Goal: Information Seeking & Learning: Learn about a topic

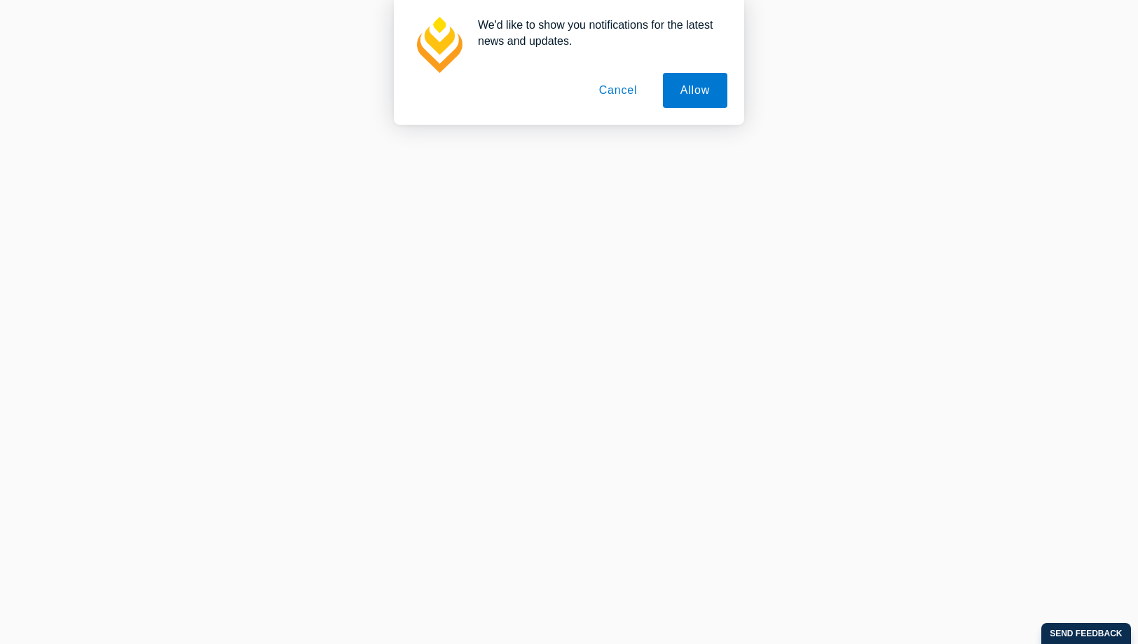
click at [622, 90] on button "Cancel" at bounding box center [619, 90] width 74 height 35
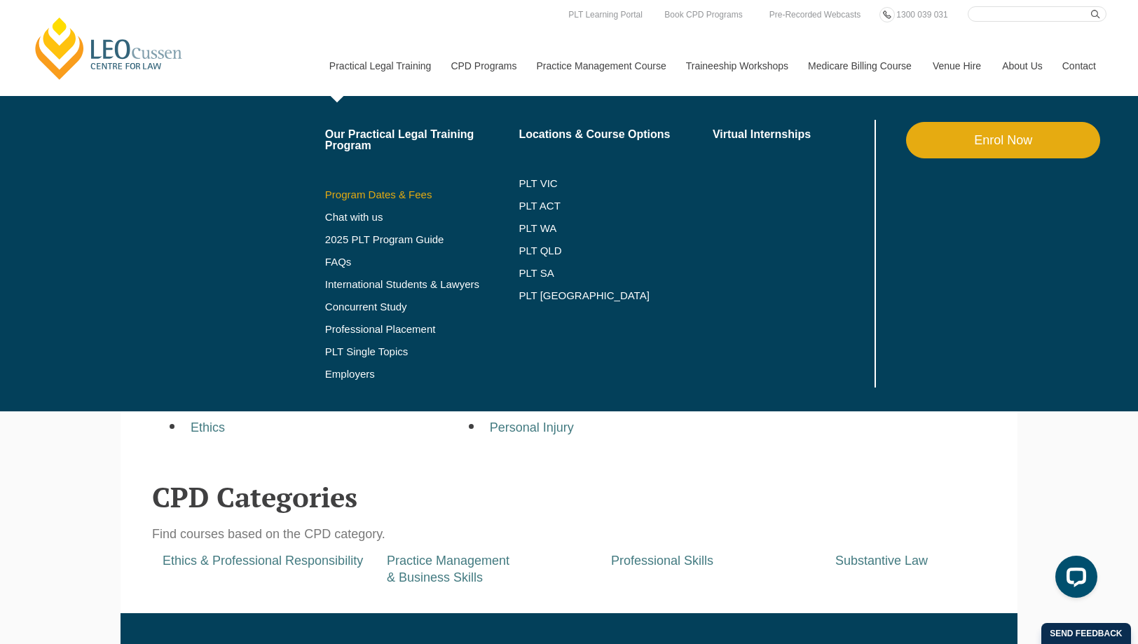
click at [391, 196] on link "Program Dates & Fees" at bounding box center [422, 194] width 194 height 11
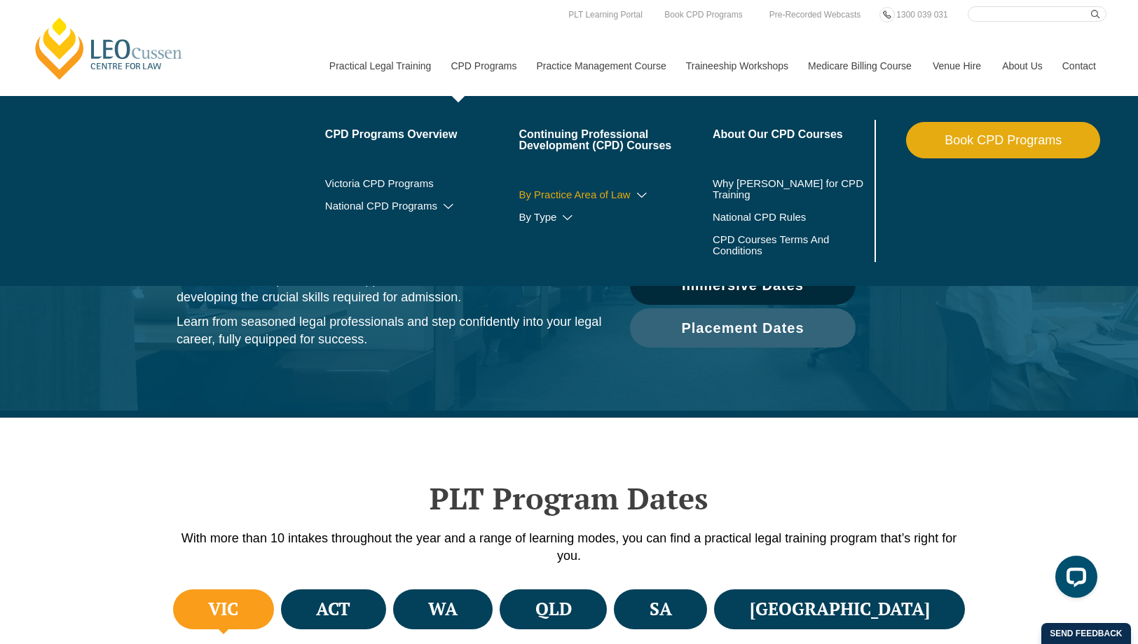
click at [576, 196] on link "By Practice Area of Law" at bounding box center [616, 194] width 194 height 11
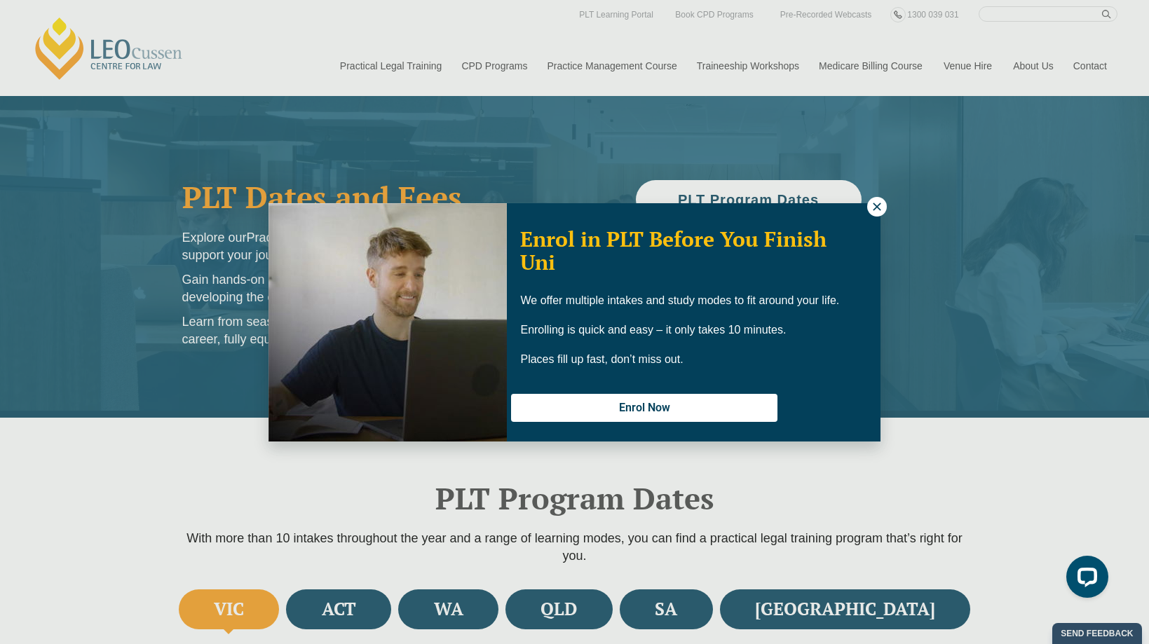
click at [880, 203] on icon at bounding box center [877, 206] width 13 height 13
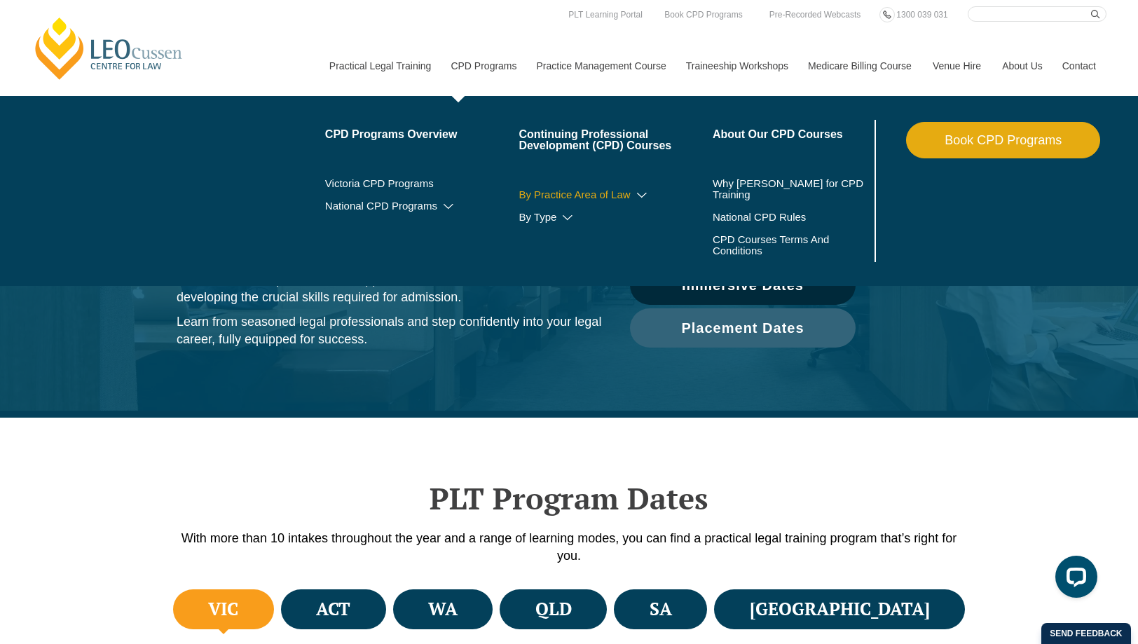
click at [574, 196] on link "By Practice Area of Law" at bounding box center [616, 194] width 194 height 11
click at [644, 192] on icon at bounding box center [642, 196] width 14 height 10
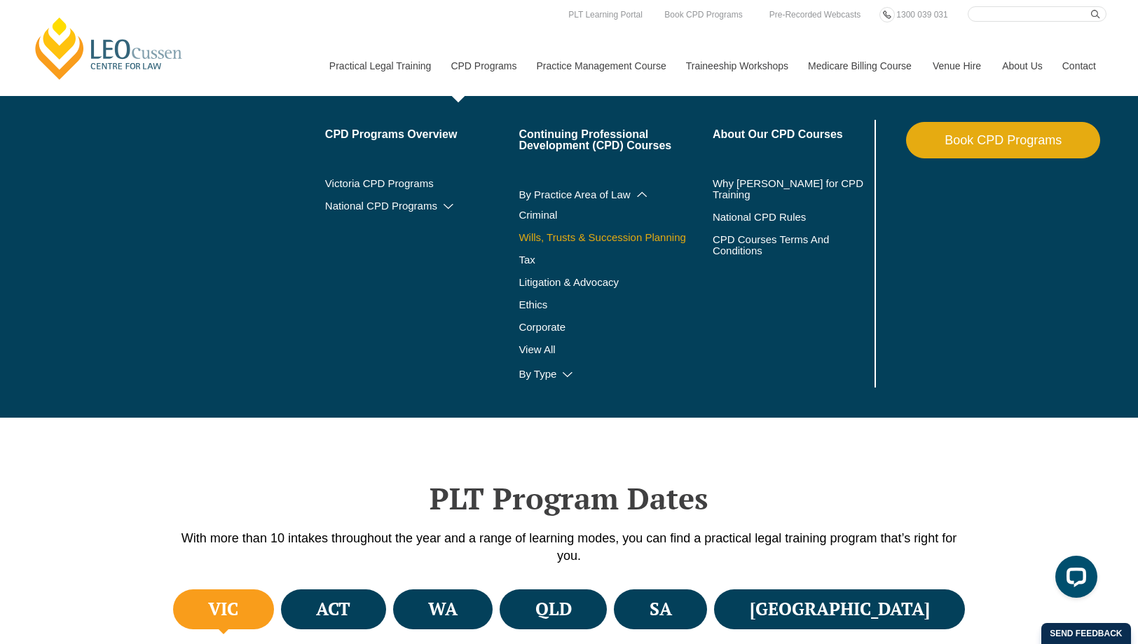
click at [543, 237] on link "Wills, Trusts & Succession Planning" at bounding box center [616, 237] width 194 height 11
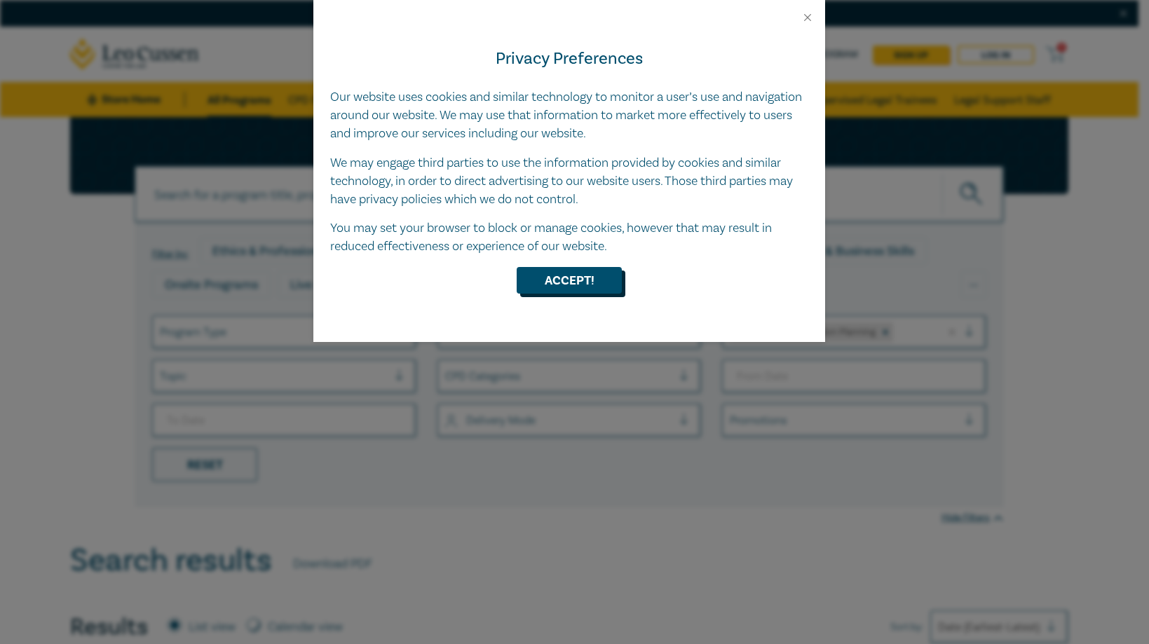
click at [580, 280] on button "Accept!" at bounding box center [569, 280] width 105 height 27
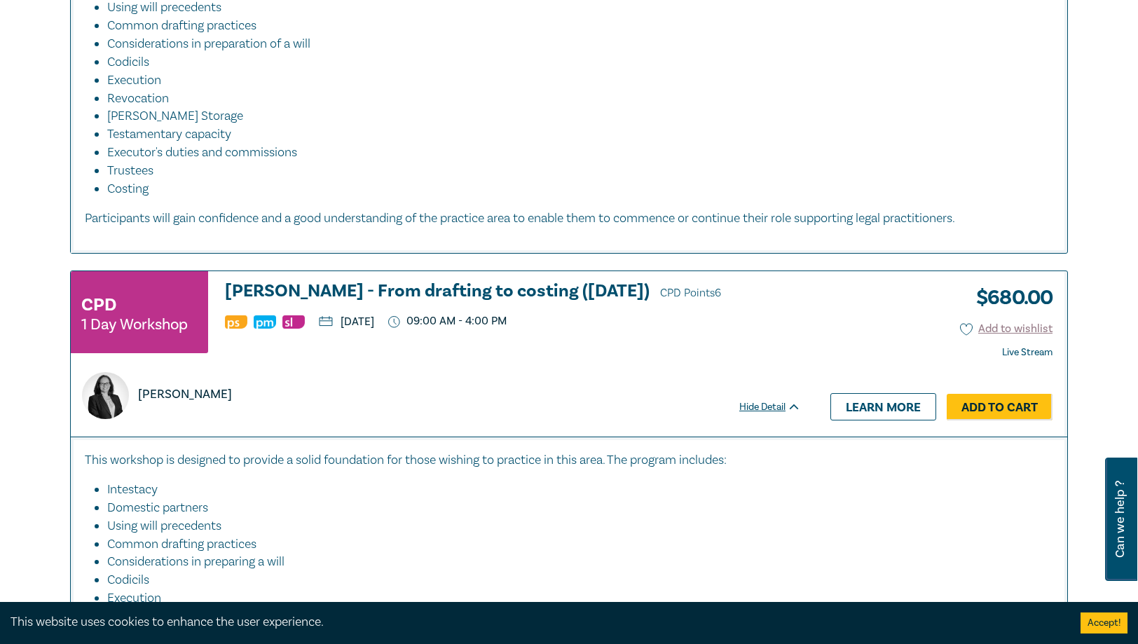
scroll to position [2173, 0]
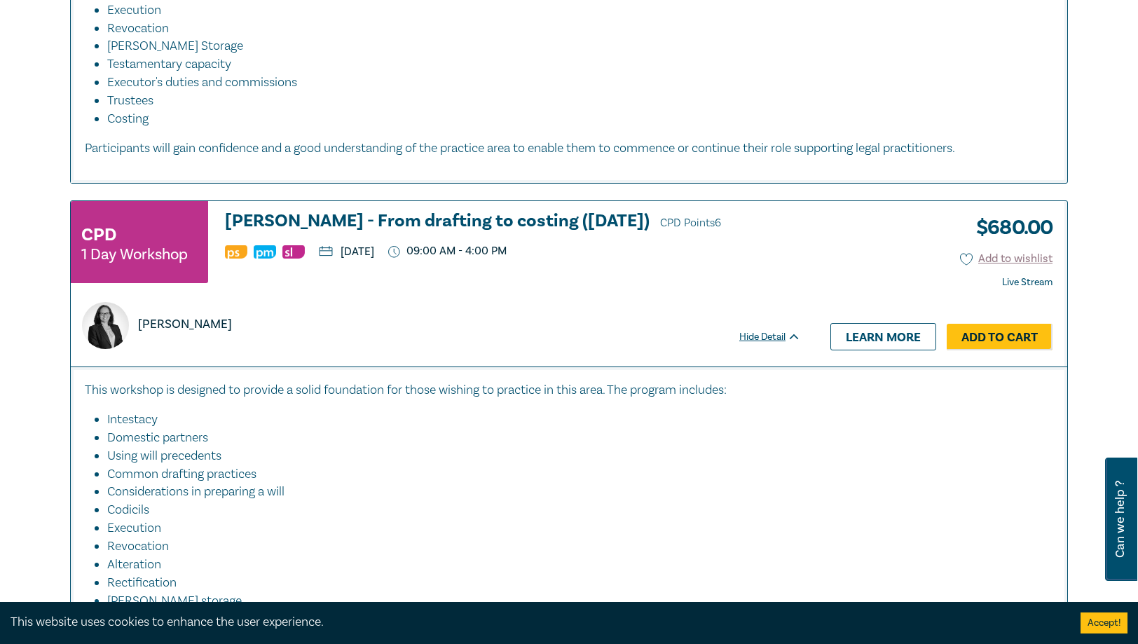
click at [356, 220] on h3 "Wills - From drafting to costing (October 2025) CPD Points 6" at bounding box center [513, 222] width 576 height 21
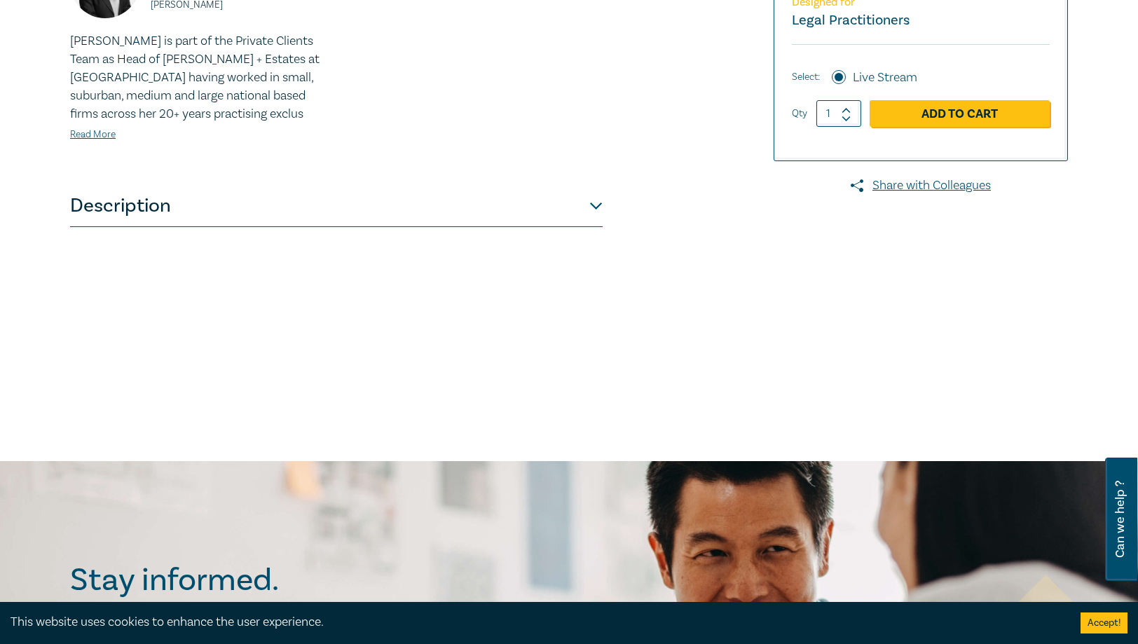
scroll to position [491, 0]
click at [597, 196] on button "Description" at bounding box center [336, 205] width 533 height 42
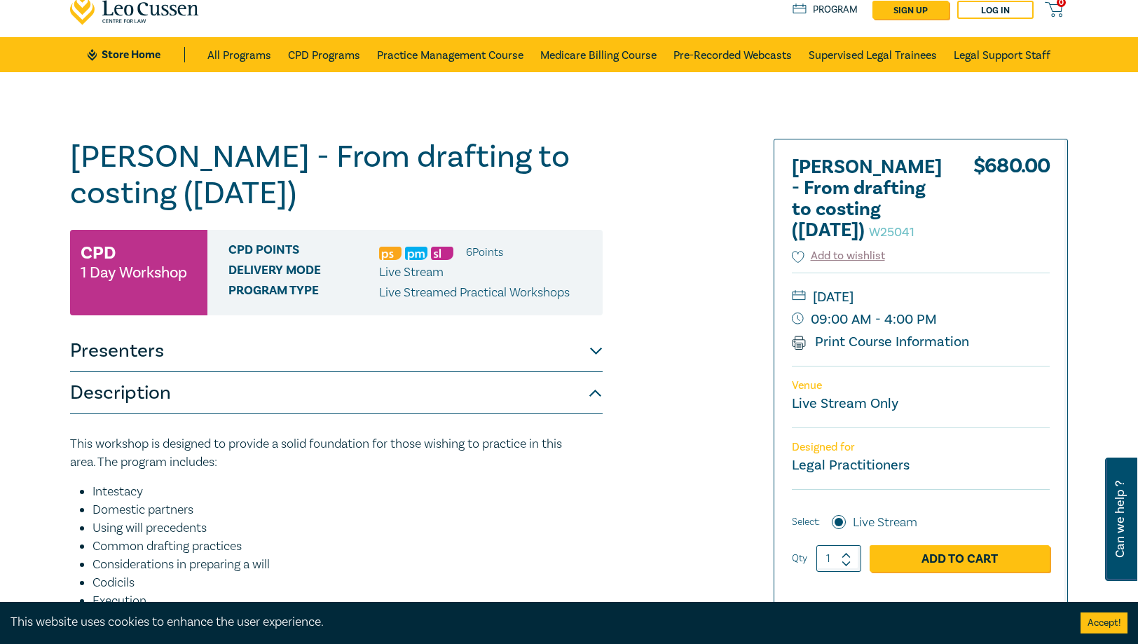
scroll to position [0, 0]
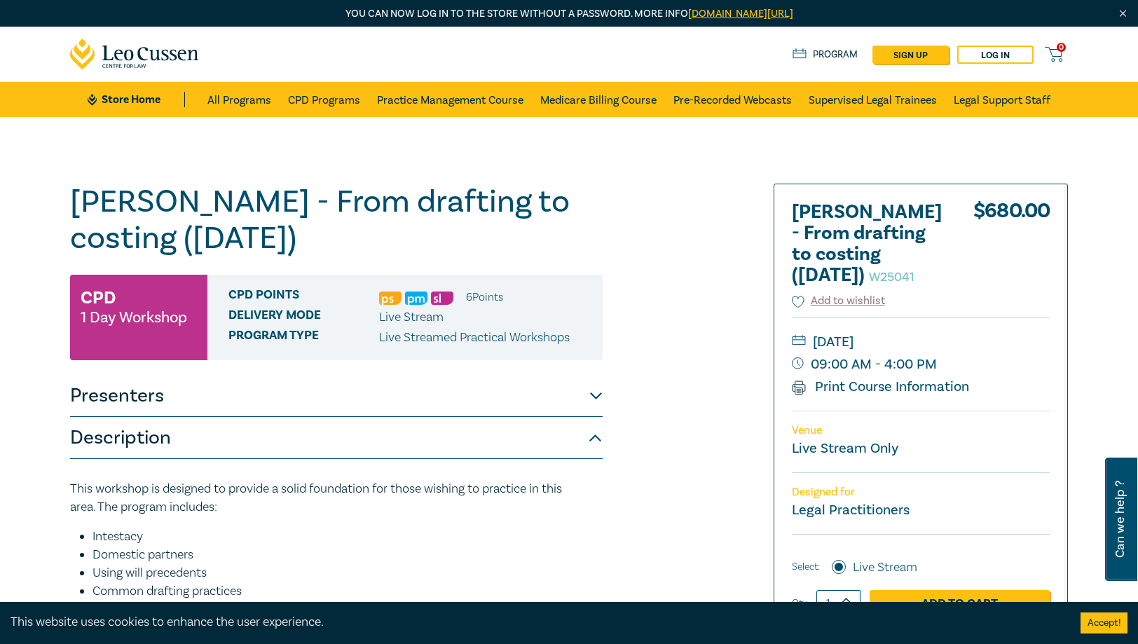
click at [175, 432] on button "Description" at bounding box center [336, 438] width 533 height 42
